Goal: Information Seeking & Learning: Learn about a topic

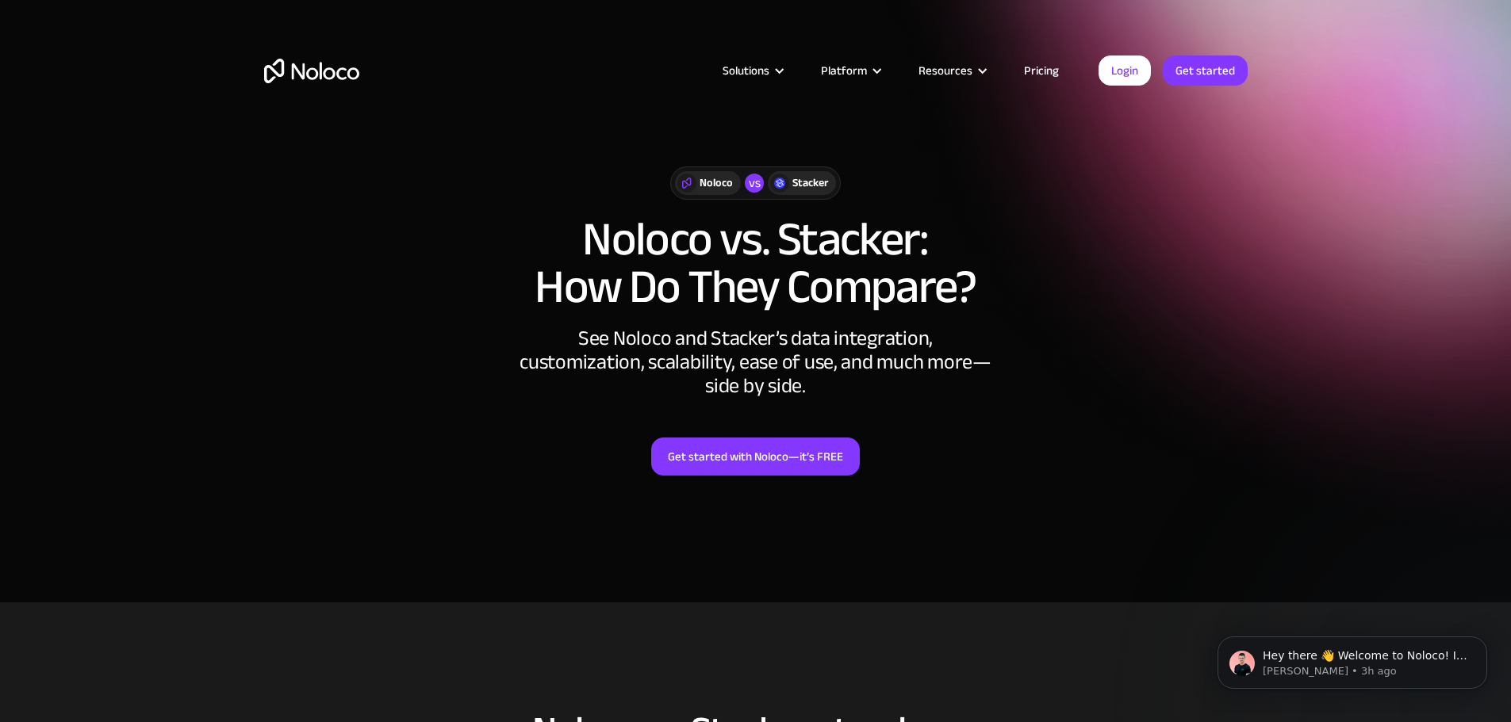
click at [1051, 70] on link "Pricing" at bounding box center [1041, 70] width 75 height 21
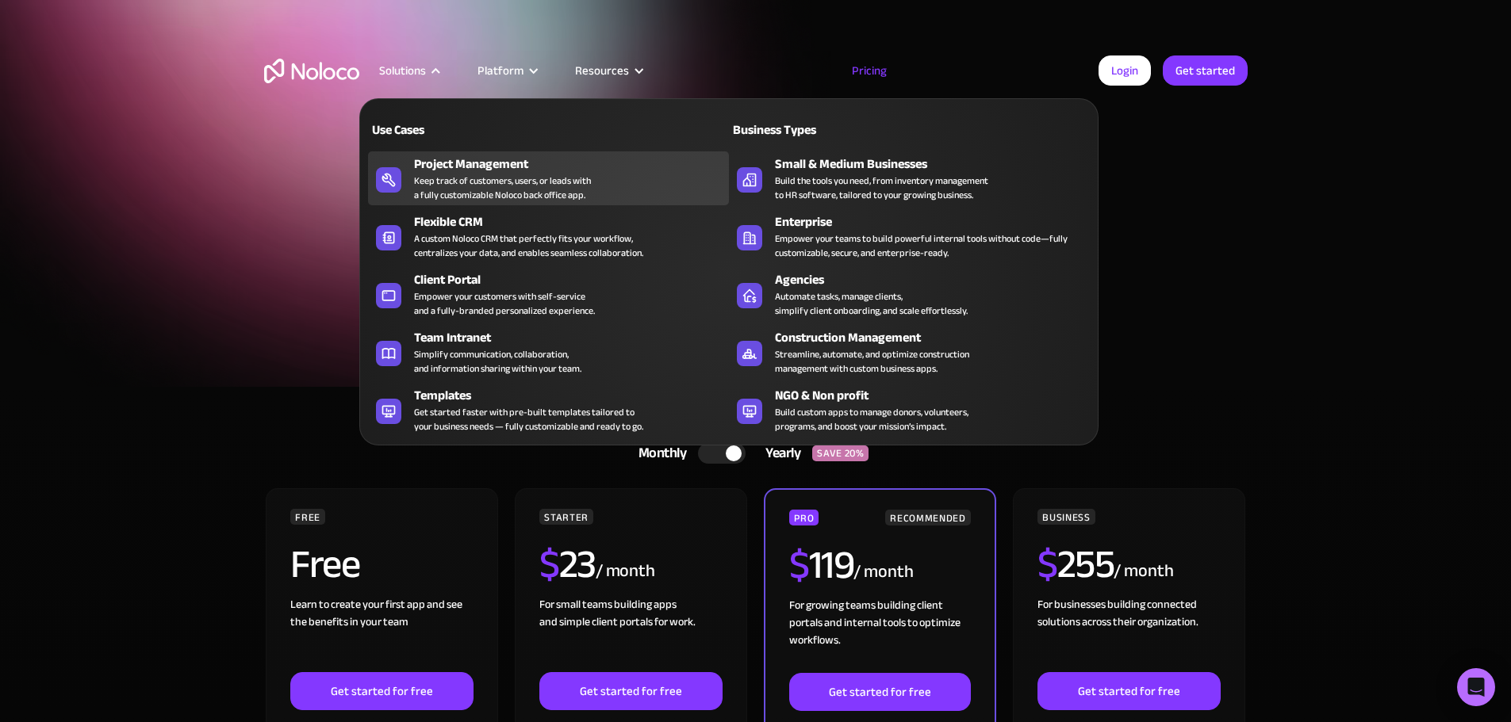
click at [455, 174] on div "Project Management" at bounding box center [575, 164] width 322 height 19
